Goal: Communication & Community: Answer question/provide support

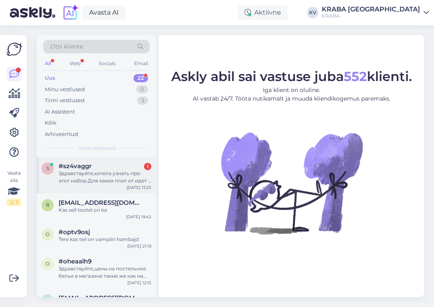
click at [122, 171] on div "Здравствуйте,хотела узнать про этот набор.Для каких плит от идет и толстое ли д…" at bounding box center [105, 177] width 93 height 15
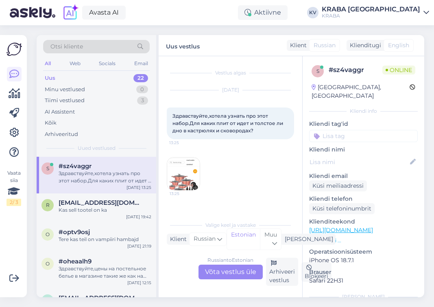
click at [235, 152] on div "[DATE] Здравствуйте,хотела узнать про этот набор.Для каких плит от идет и толст…" at bounding box center [230, 140] width 127 height 118
click at [245, 119] on div "Здравствуйте,хотела узнать про этот набор.Для каких плит от идет и толстое ли д…" at bounding box center [230, 123] width 127 height 32
click at [222, 240] on icon at bounding box center [219, 238] width 5 height 9
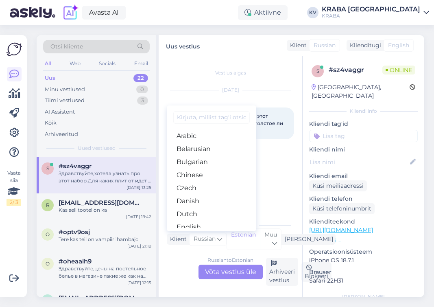
click at [198, 123] on input at bounding box center [211, 117] width 77 height 13
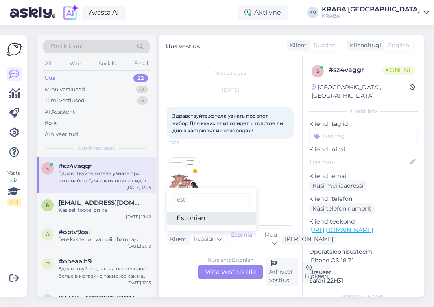
type input "est"
click at [195, 216] on link "Estonian" at bounding box center [212, 218] width 90 height 13
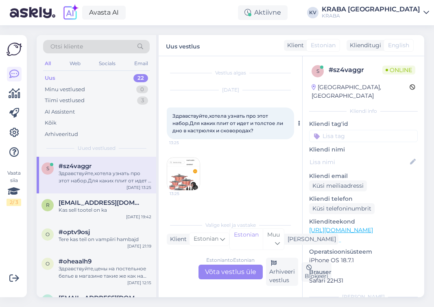
click at [228, 129] on span "Здравствуйте,хотела узнать про этот набор.Для каких плит от идет и толстое ли д…" at bounding box center [229, 123] width 112 height 21
click at [181, 241] on div "Klient" at bounding box center [177, 239] width 20 height 9
click at [190, 219] on link "Estonian" at bounding box center [212, 218] width 90 height 13
click at [252, 160] on div "[DATE] Здравствуйте,хотела узнать про этот набор.Для каких плит от идет и толст…" at bounding box center [230, 140] width 127 height 118
click at [236, 128] on span "Здравствуйте,хотела узнать про этот набор.Для каких плит от идет и толстое ли д…" at bounding box center [229, 123] width 112 height 21
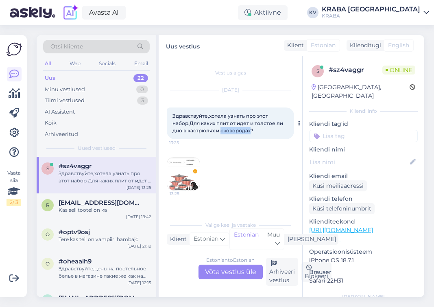
click at [236, 128] on span "Здравствуйте,хотела узнать про этот набор.Для каких плит от идет и толстое ли д…" at bounding box center [229, 123] width 112 height 21
click at [221, 118] on div "Здравствуйте,хотела узнать про этот набор.Для каких плит от идет и толстое ли д…" at bounding box center [230, 123] width 127 height 32
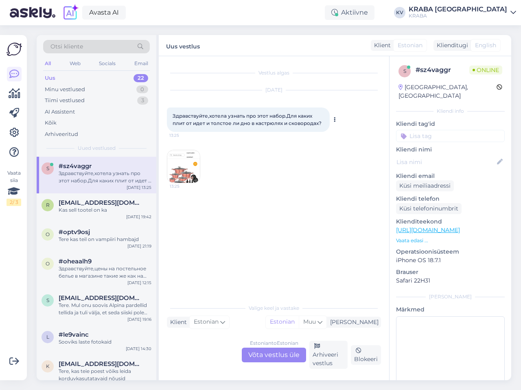
click at [240, 118] on span "Здравствуйте,хотела узнать про этот набор.Для каких плит от идет и толстое ли д…" at bounding box center [247, 119] width 149 height 13
click at [316, 306] on span "Muu" at bounding box center [309, 321] width 13 height 7
click at [215, 306] on span "Estonian" at bounding box center [206, 321] width 25 height 9
click at [186, 282] on input "est" at bounding box center [211, 282] width 77 height 13
click at [316, 306] on span "Muu" at bounding box center [309, 321] width 13 height 7
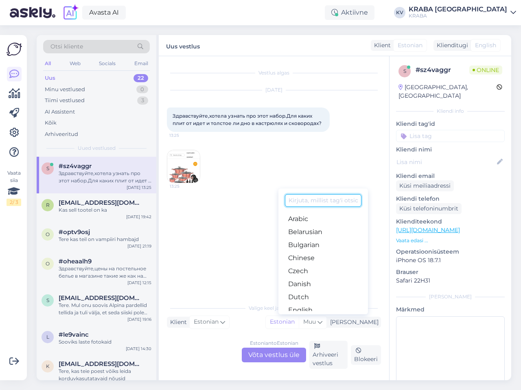
click at [327, 200] on input at bounding box center [323, 200] width 77 height 13
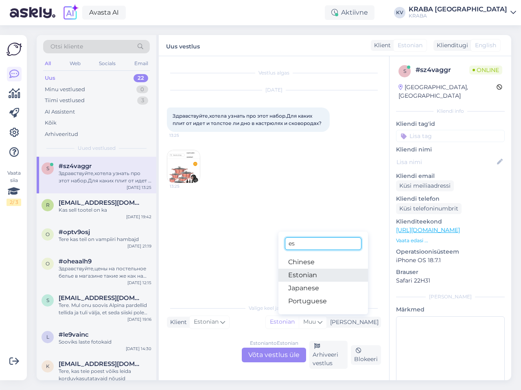
type input "es"
click at [333, 279] on link "Estonian" at bounding box center [323, 275] width 90 height 13
